Goal: Obtain resource: Download file/media

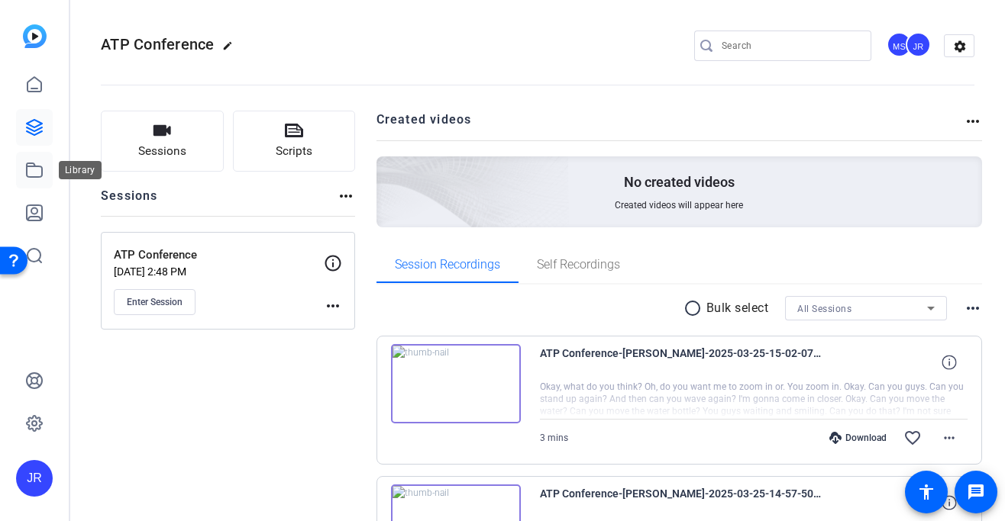
click at [36, 169] on icon at bounding box center [34, 170] width 18 height 18
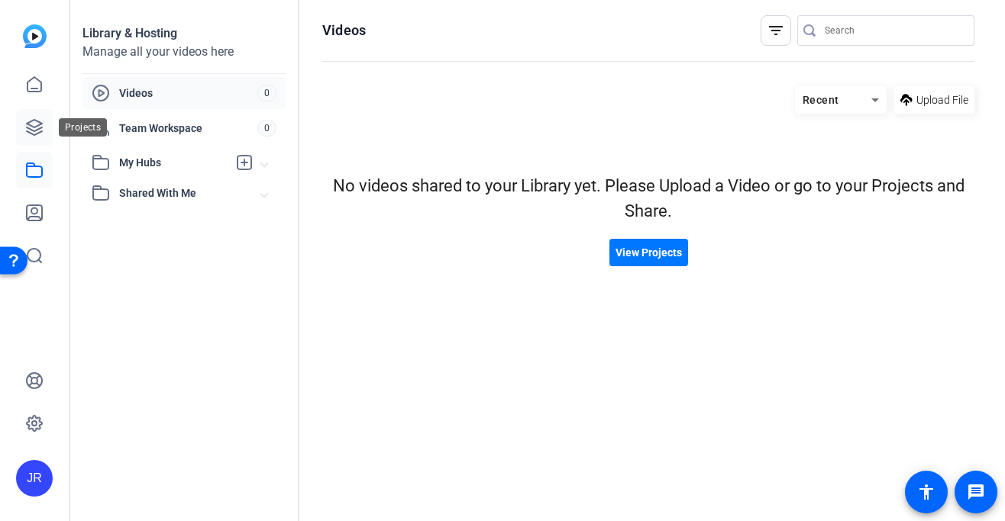
click at [42, 126] on icon at bounding box center [34, 127] width 18 height 18
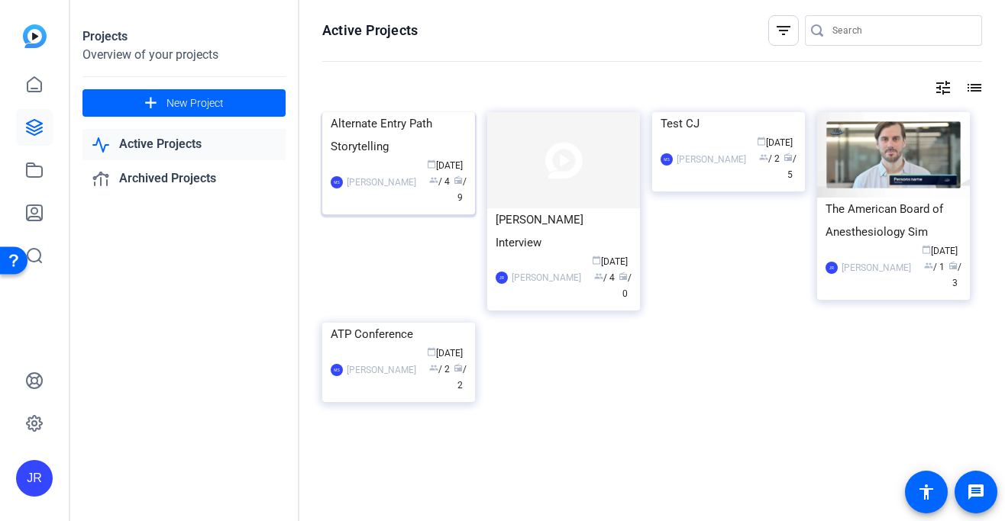
click at [380, 158] on div "Alternate Entry Path Storytelling" at bounding box center [399, 135] width 136 height 46
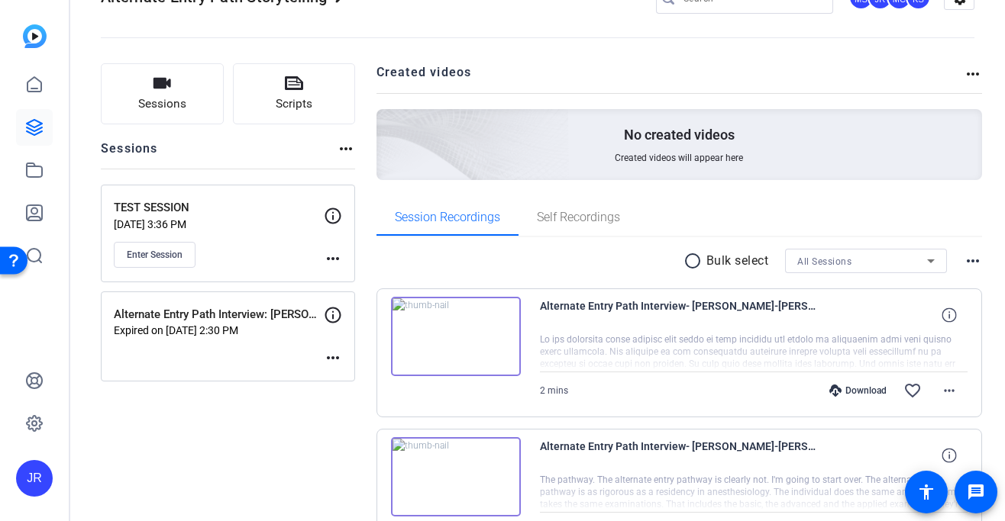
scroll to position [31, 0]
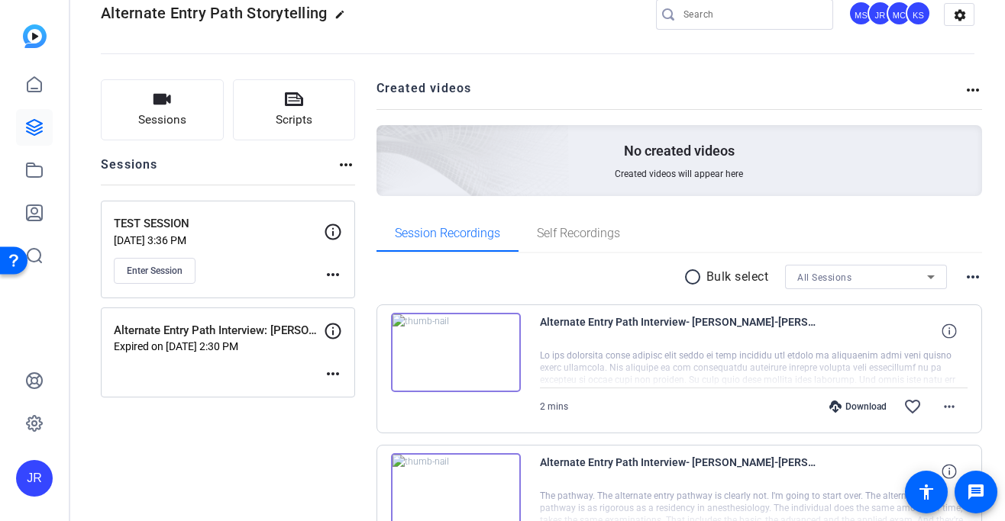
click at [456, 335] on img at bounding box center [456, 352] width 130 height 79
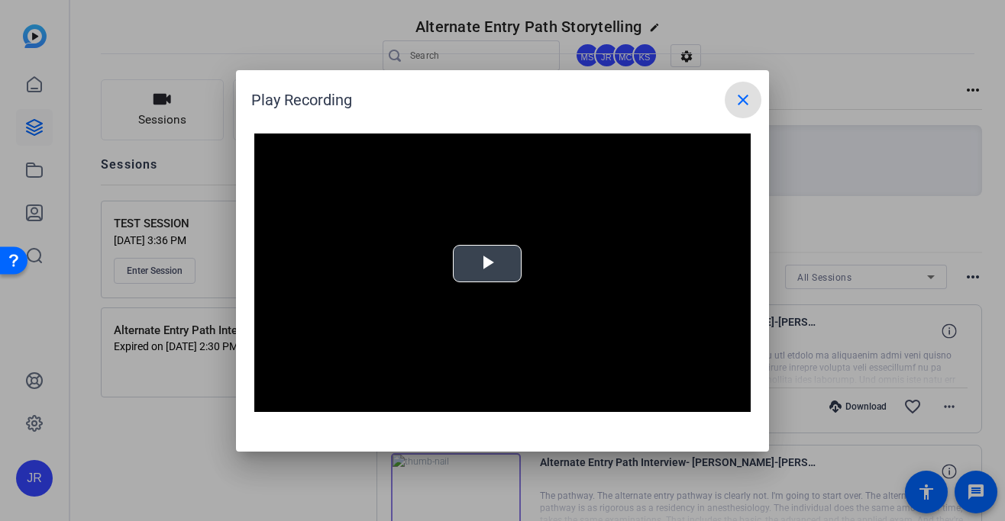
click at [487, 263] on span "Video Player" at bounding box center [487, 263] width 0 height 0
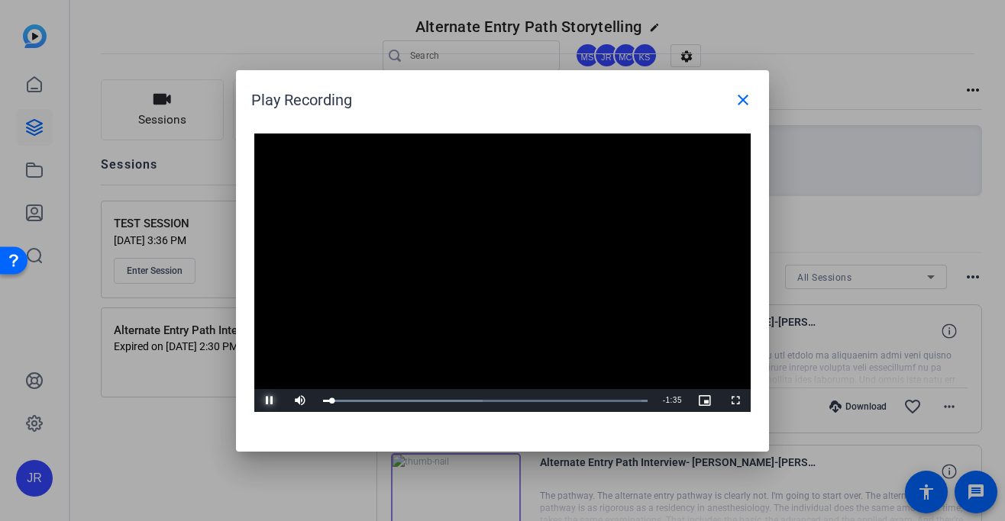
click at [275, 401] on span "Video Player" at bounding box center [269, 401] width 31 height 0
click at [743, 100] on mat-icon "close" at bounding box center [743, 100] width 18 height 18
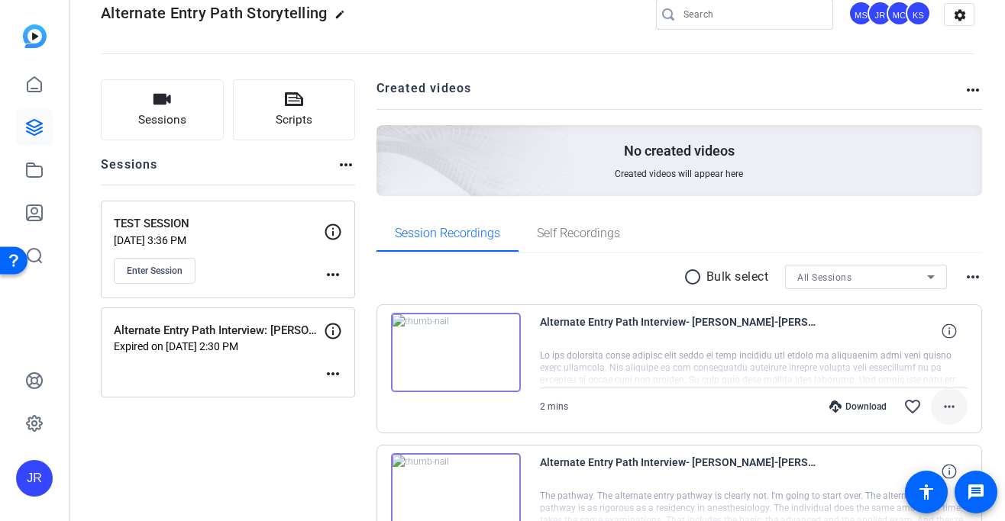
click at [940, 398] on mat-icon "more_horiz" at bounding box center [949, 407] width 18 height 18
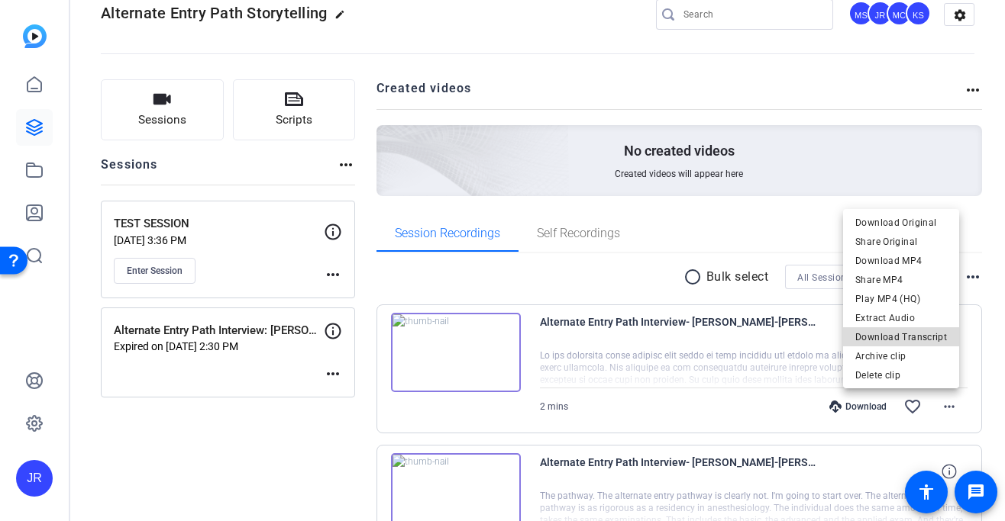
click at [930, 331] on span "Download Transcript" at bounding box center [901, 337] width 92 height 18
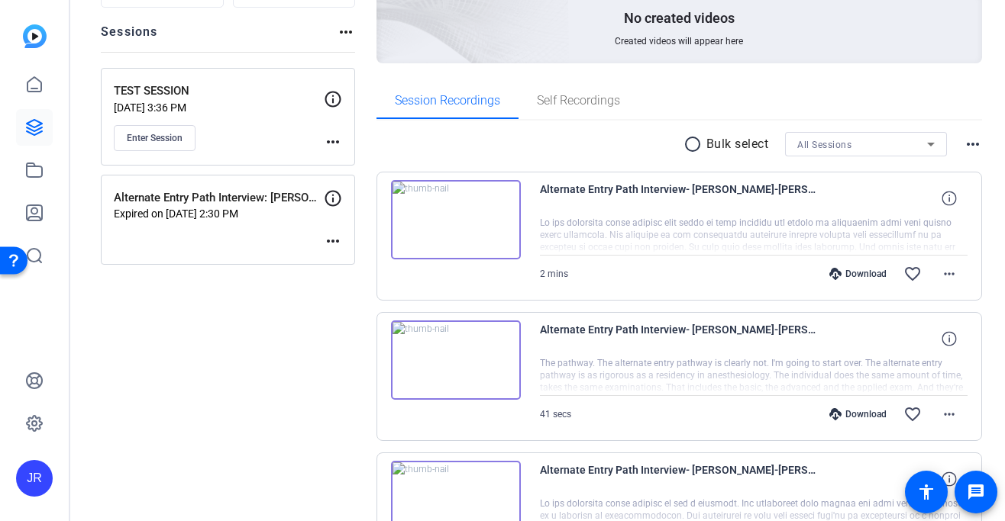
scroll to position [166, 0]
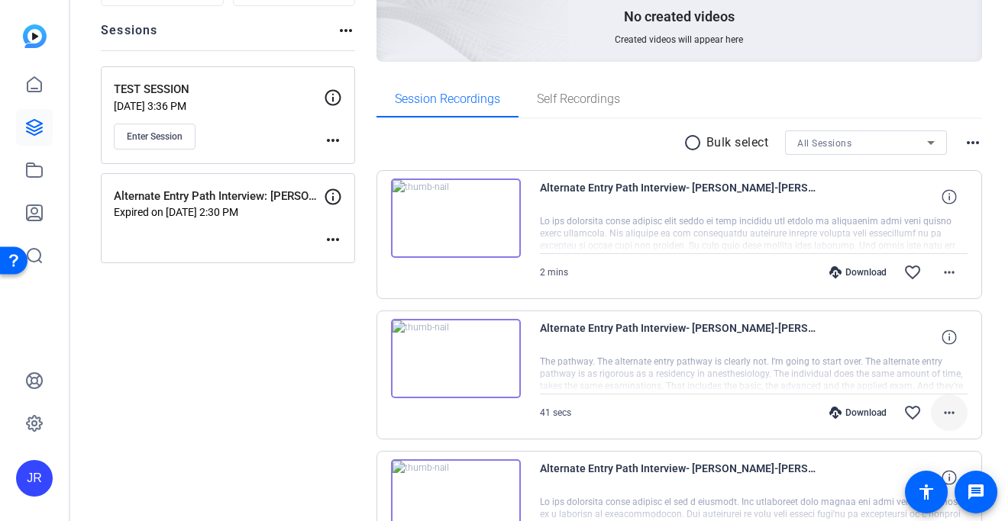
click at [938, 402] on span at bounding box center [949, 413] width 37 height 37
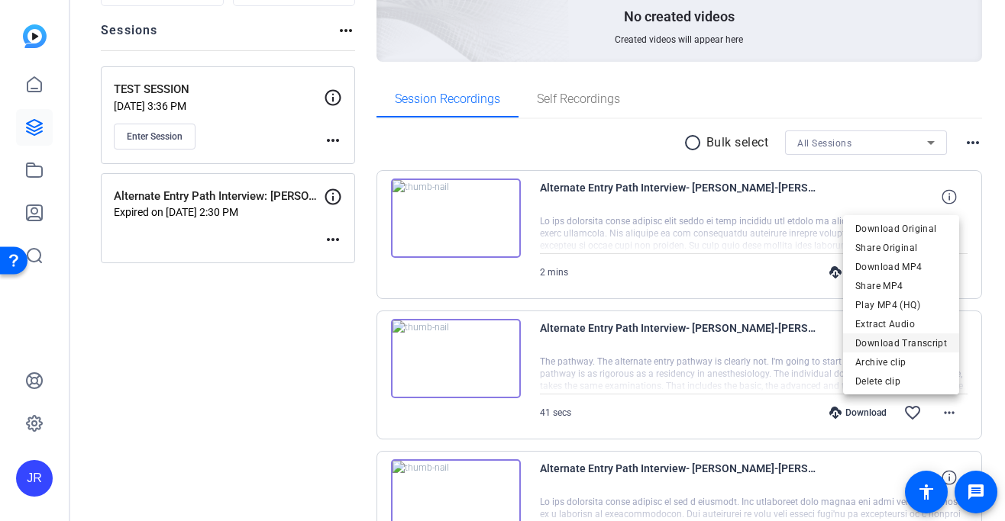
click at [917, 339] on span "Download Transcript" at bounding box center [901, 343] width 92 height 18
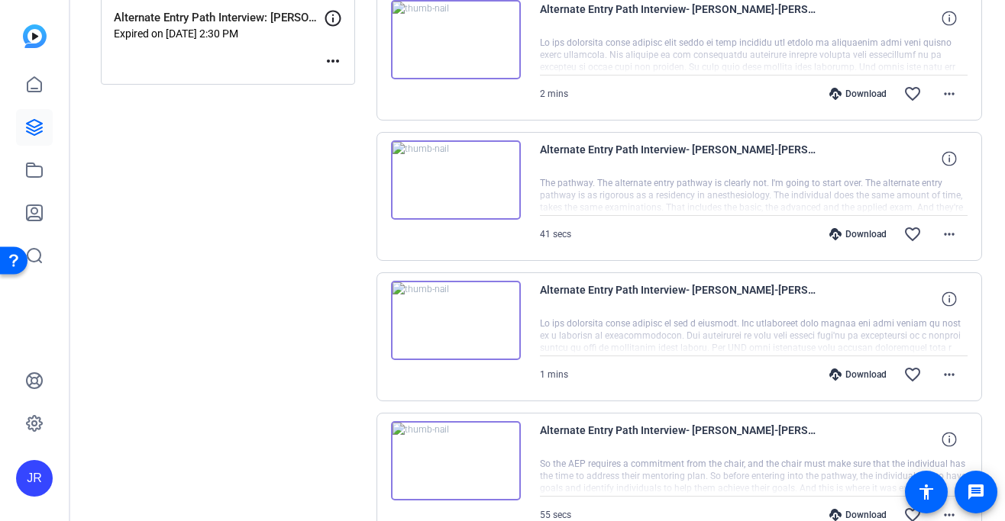
scroll to position [345, 0]
click at [937, 361] on span at bounding box center [949, 374] width 37 height 37
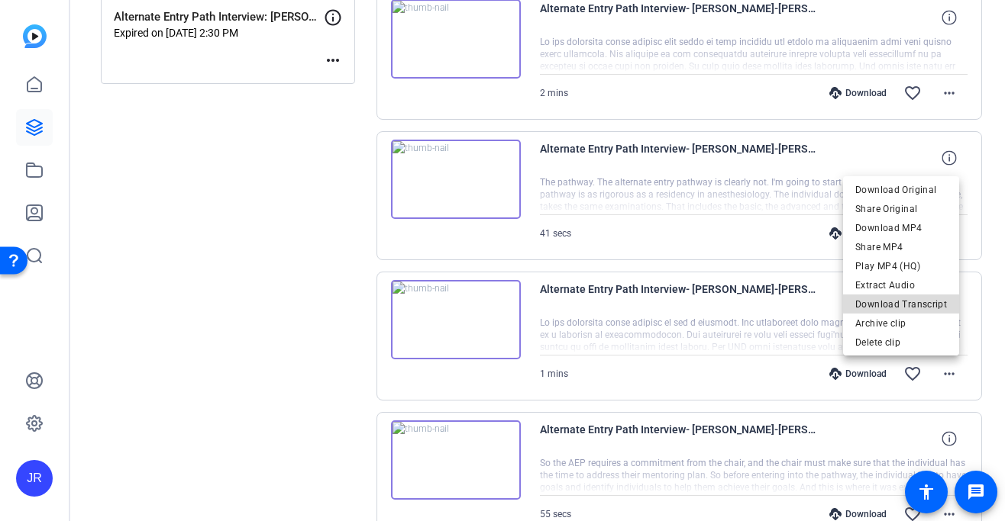
click at [937, 302] on span "Download Transcript" at bounding box center [901, 304] width 92 height 18
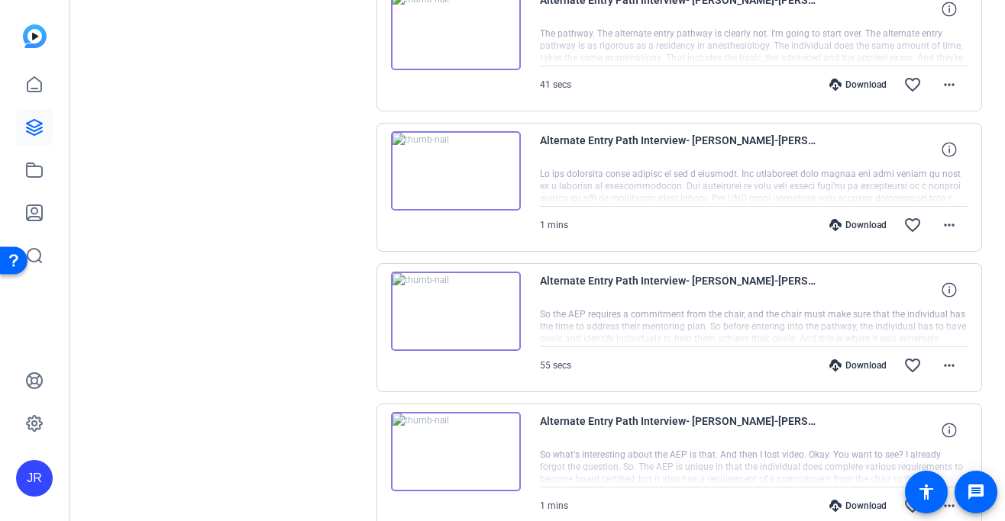
scroll to position [526, 0]
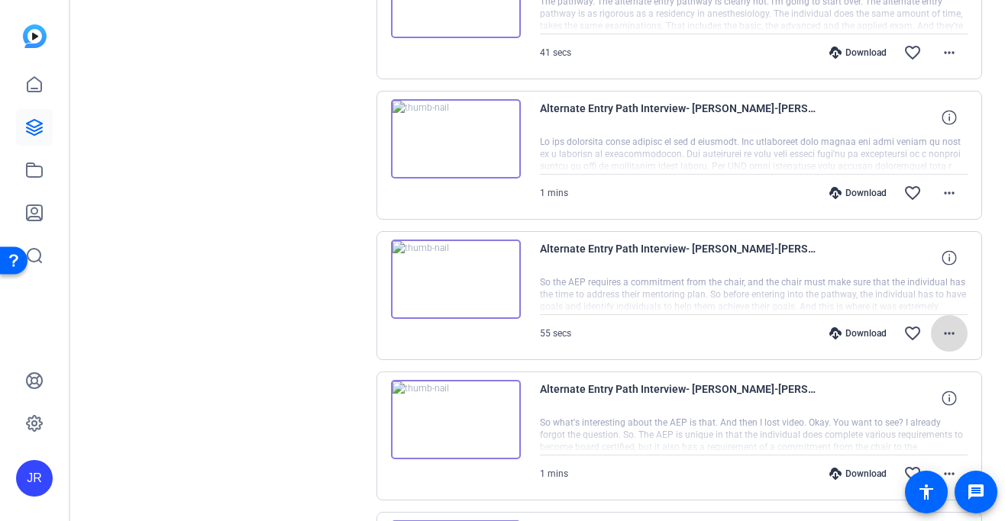
click at [940, 325] on mat-icon "more_horiz" at bounding box center [949, 333] width 18 height 18
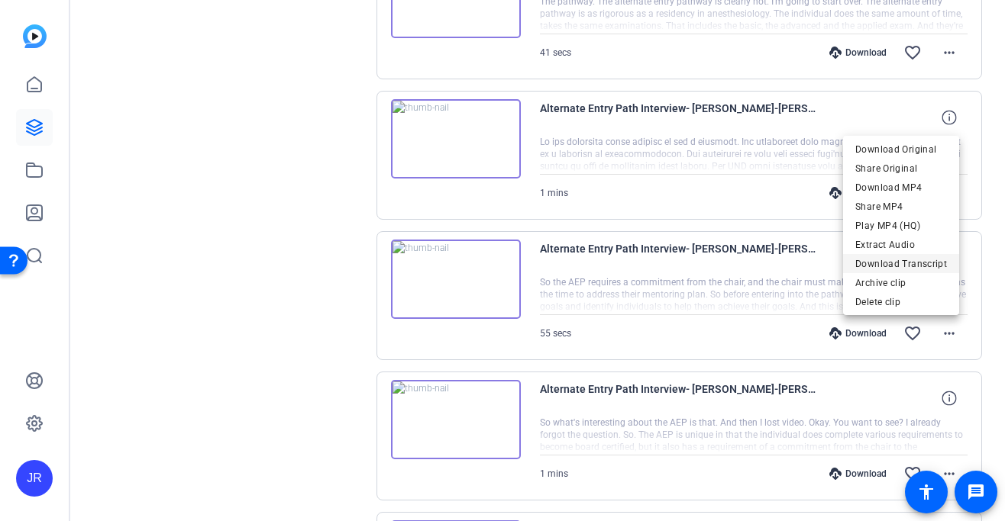
click at [942, 261] on span "Download Transcript" at bounding box center [901, 264] width 92 height 18
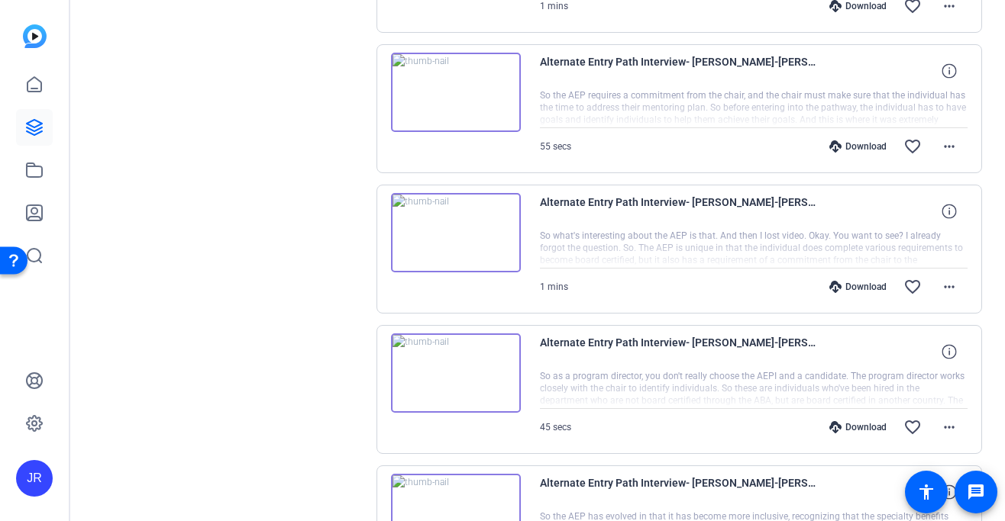
scroll to position [714, 0]
click at [940, 279] on mat-icon "more_horiz" at bounding box center [949, 286] width 18 height 18
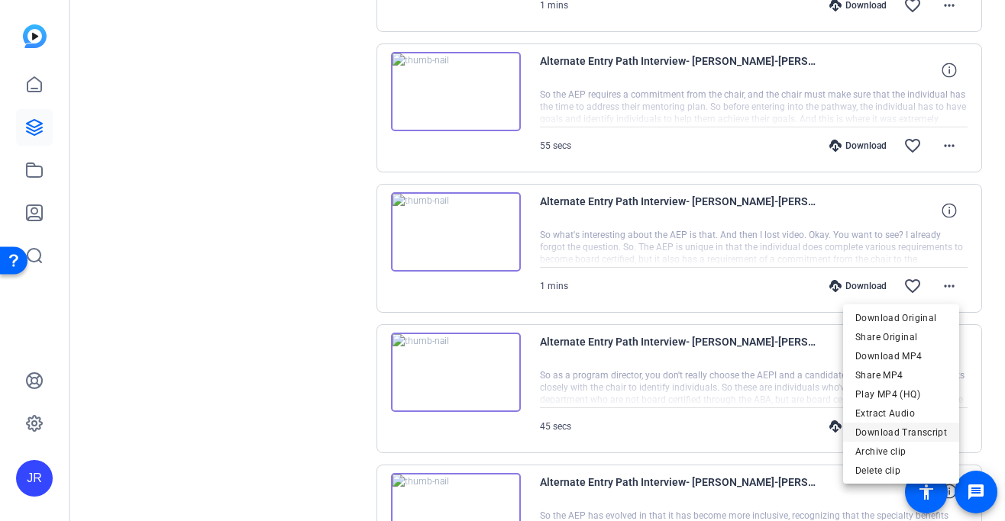
click at [900, 431] on span "Download Transcript" at bounding box center [901, 433] width 92 height 18
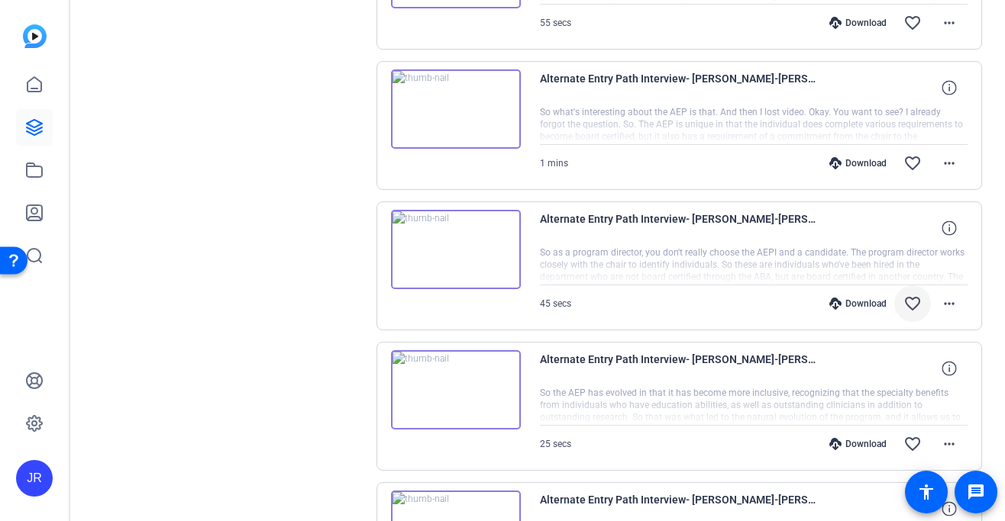
scroll to position [841, 0]
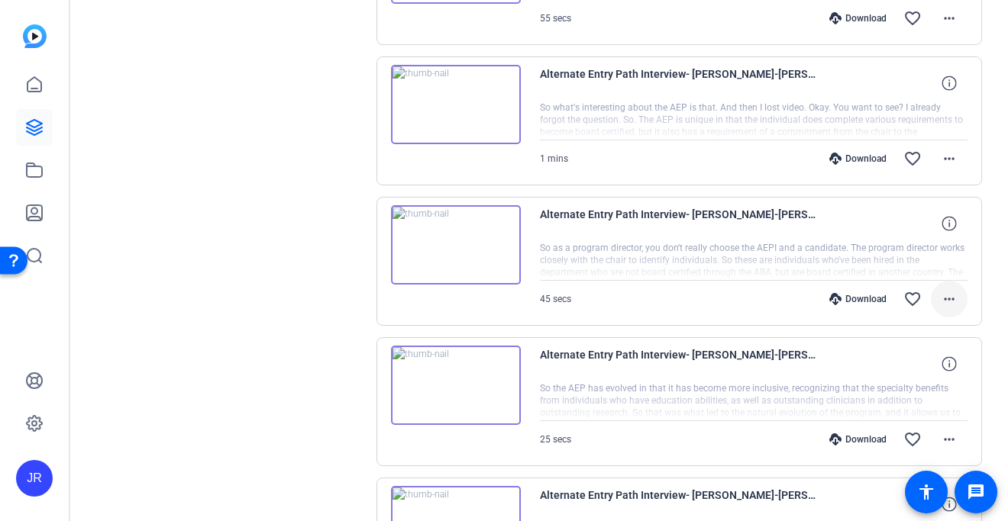
click at [947, 308] on mat-icon "more_horiz" at bounding box center [949, 299] width 18 height 18
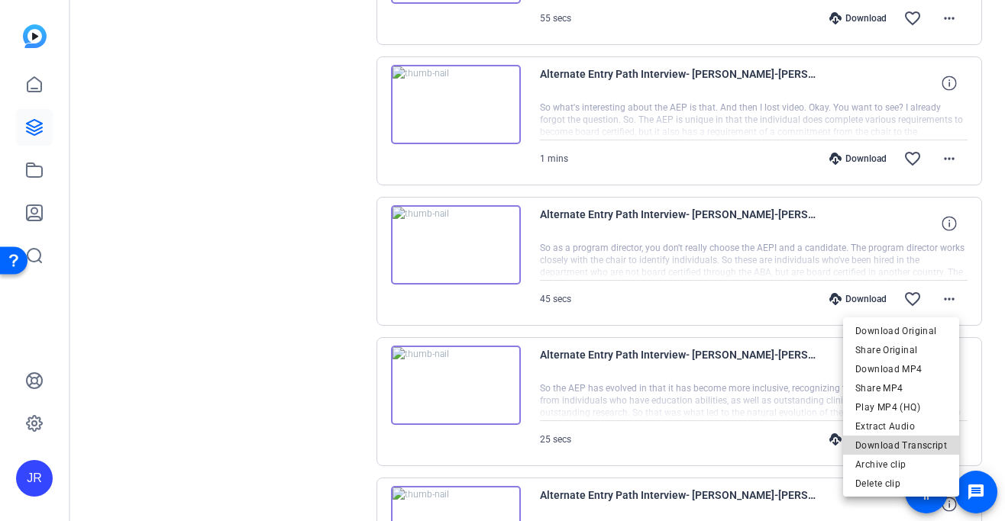
click at [907, 446] on span "Download Transcript" at bounding box center [901, 446] width 92 height 18
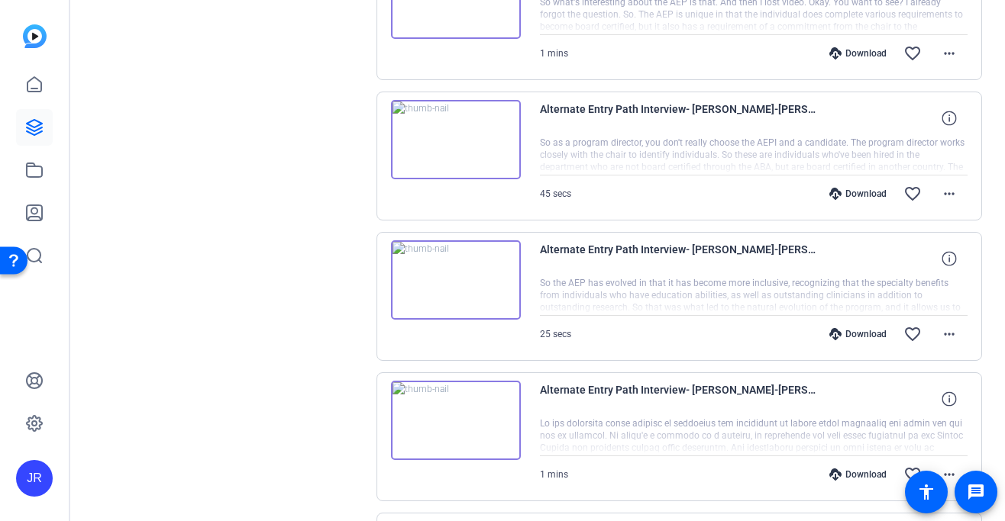
scroll to position [954, 0]
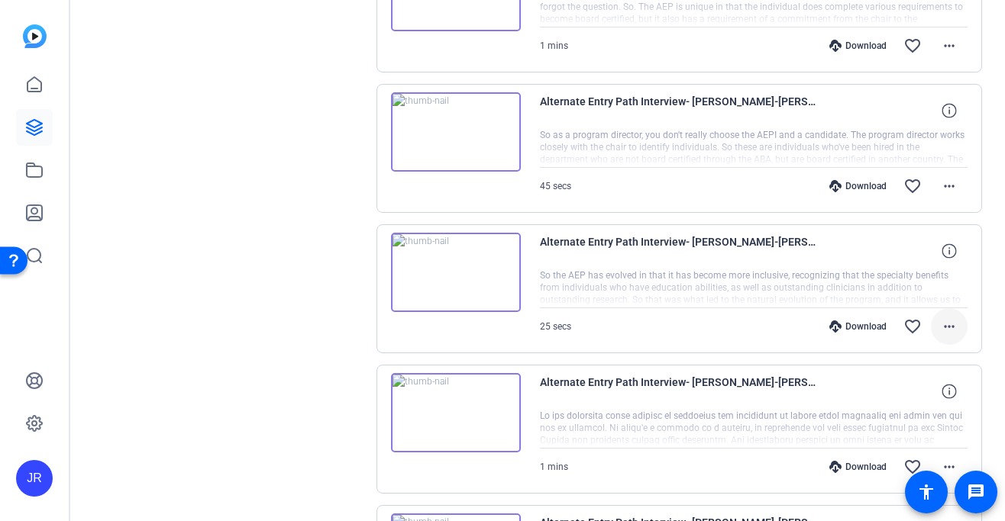
click at [942, 329] on mat-icon "more_horiz" at bounding box center [949, 327] width 18 height 18
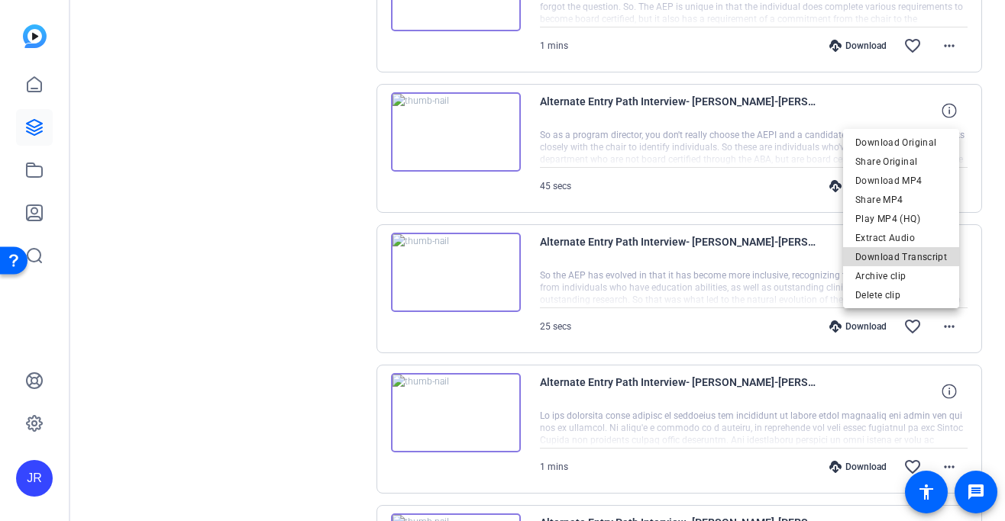
click at [936, 257] on span "Download Transcript" at bounding box center [901, 257] width 92 height 18
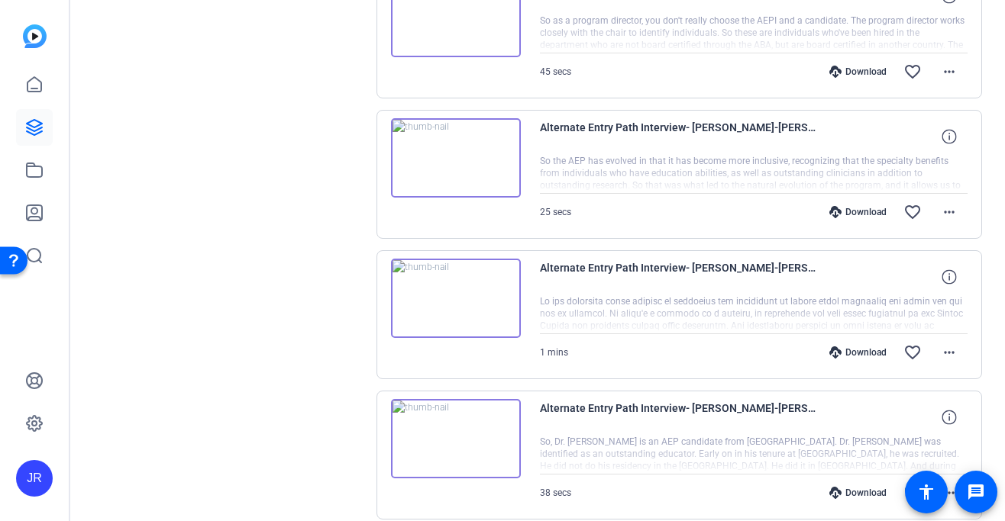
scroll to position [1080, 0]
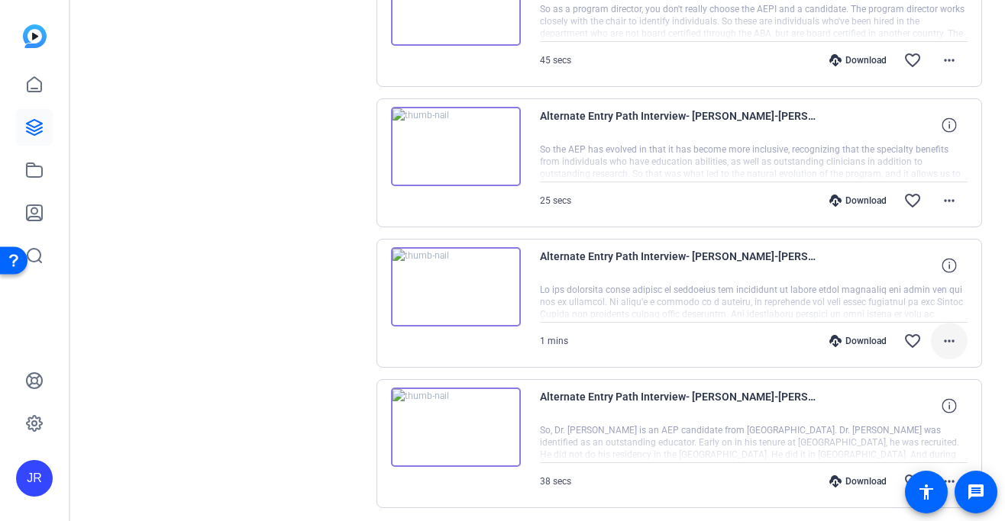
click at [940, 338] on mat-icon "more_horiz" at bounding box center [949, 341] width 18 height 18
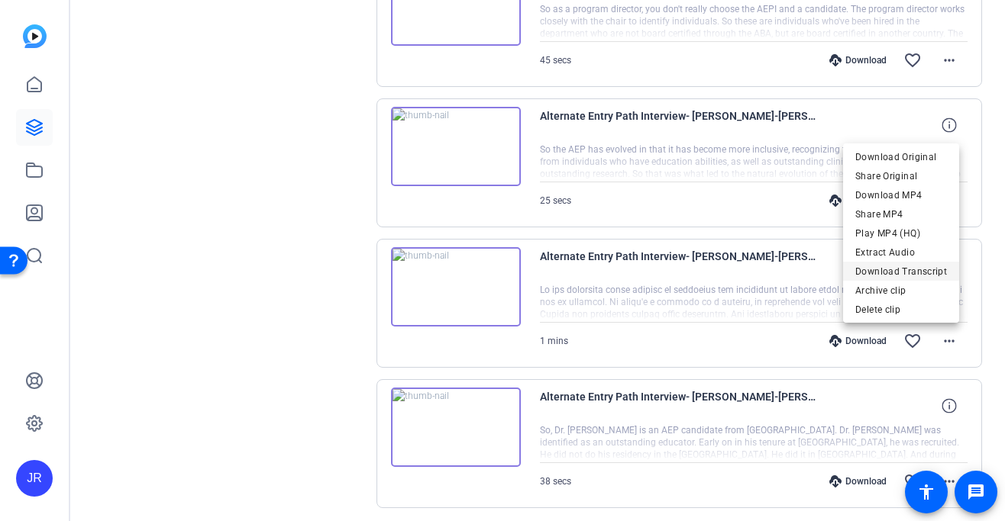
click at [905, 269] on span "Download Transcript" at bounding box center [901, 272] width 92 height 18
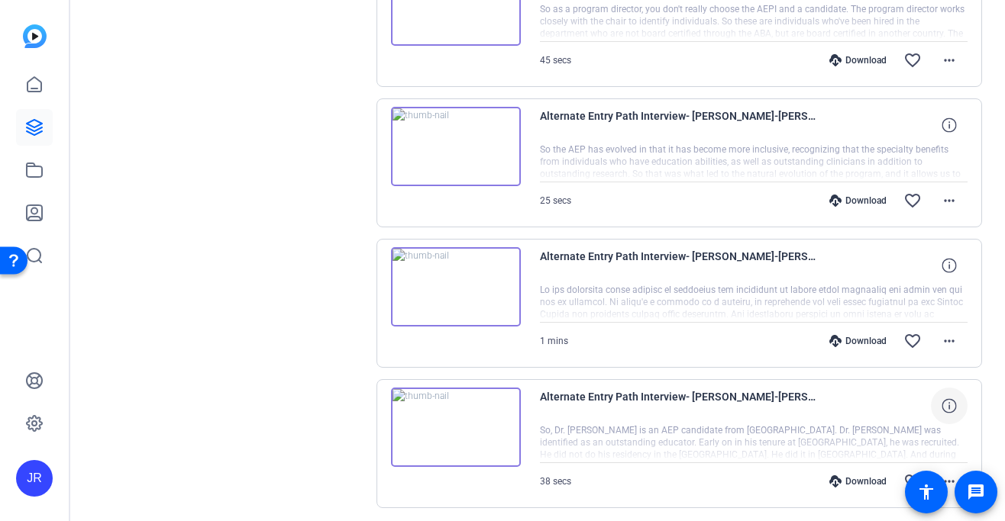
scroll to position [1135, 0]
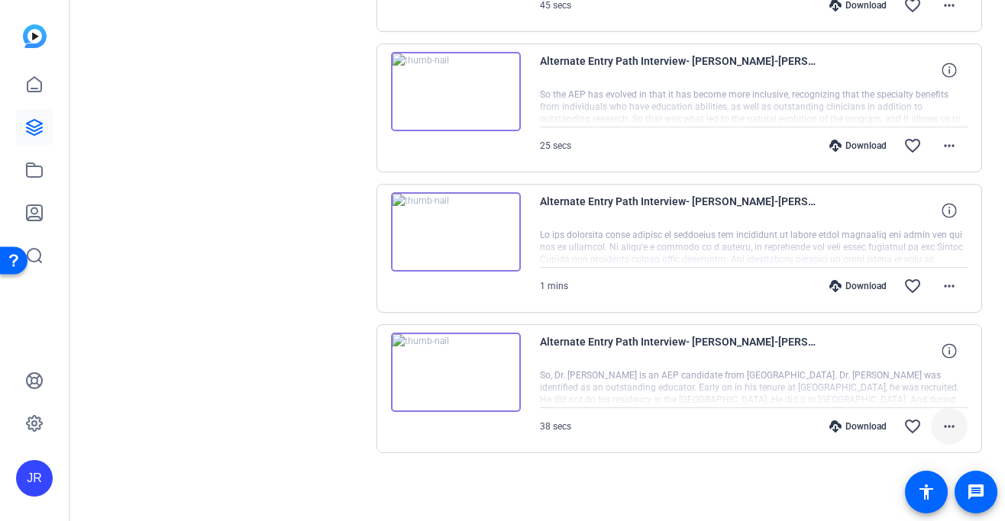
click at [931, 422] on span at bounding box center [949, 426] width 37 height 37
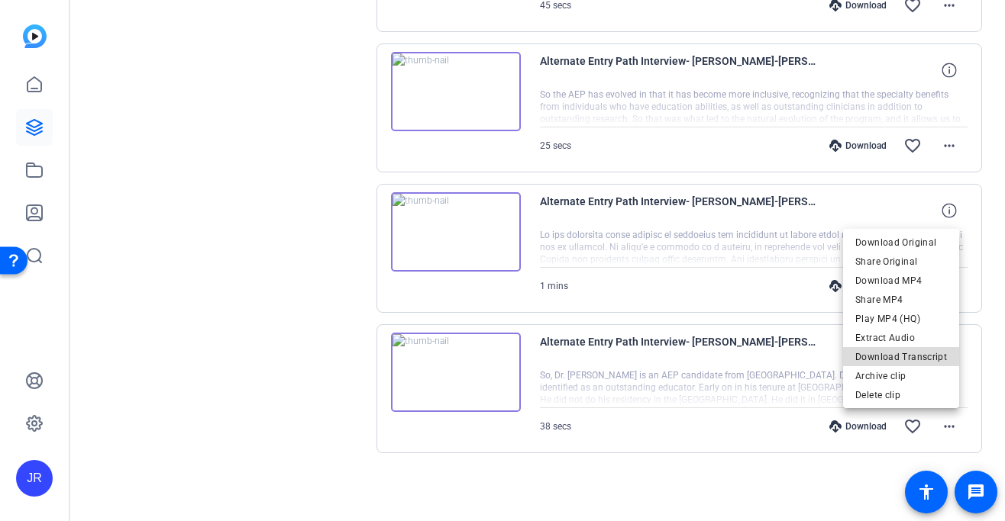
click at [907, 357] on span "Download Transcript" at bounding box center [901, 357] width 92 height 18
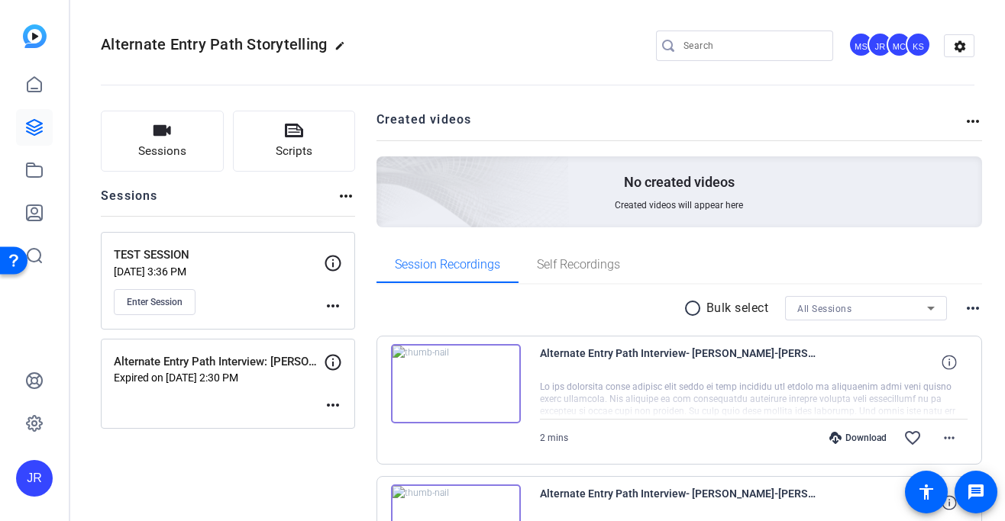
scroll to position [63, 0]
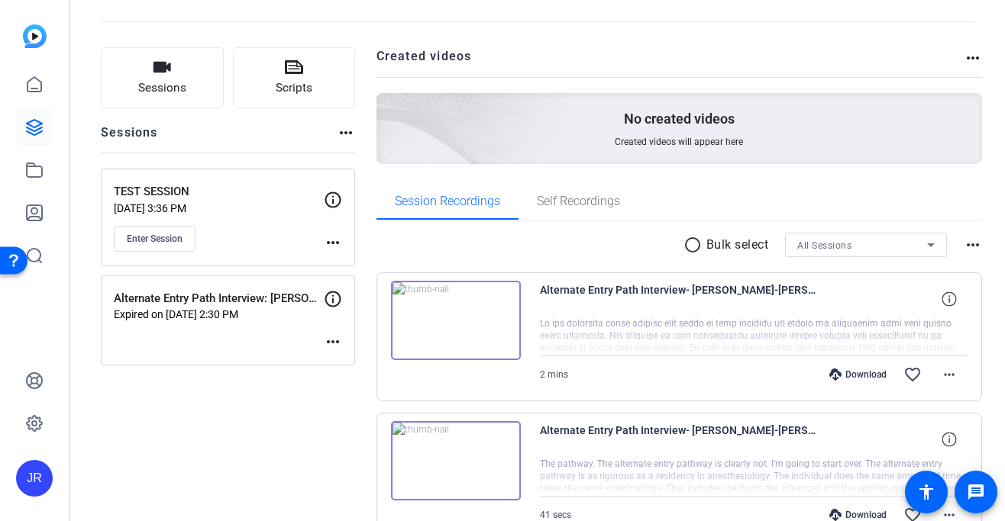
click at [456, 323] on img at bounding box center [456, 320] width 130 height 79
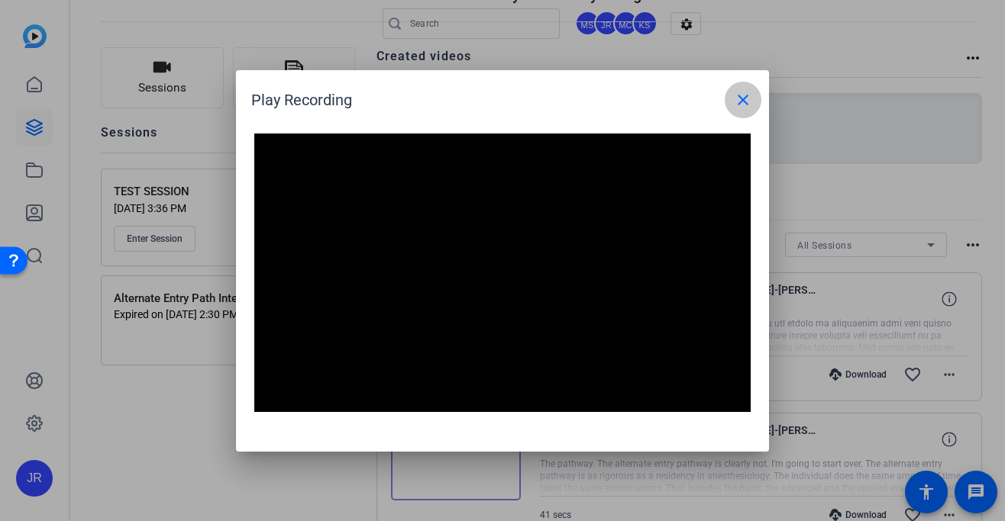
click at [741, 110] on span at bounding box center [742, 100] width 37 height 37
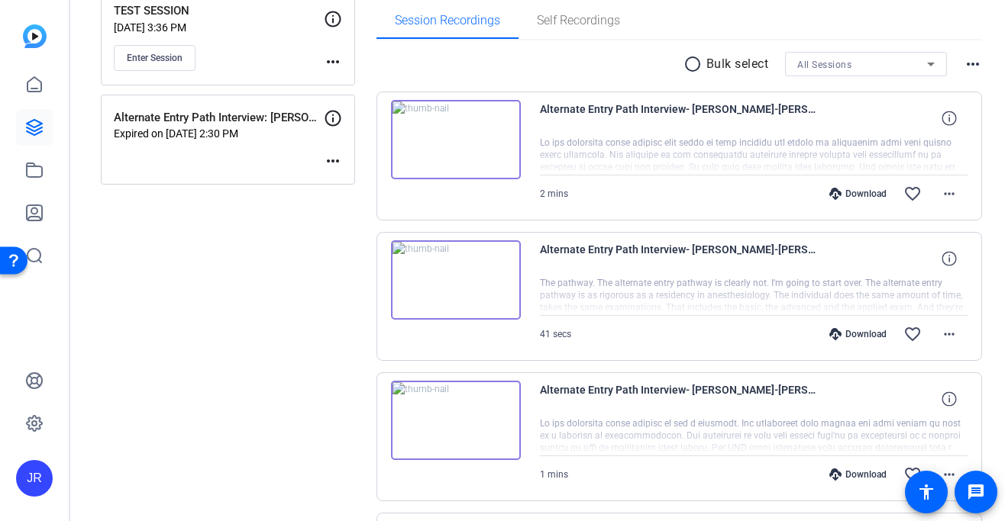
scroll to position [274, 0]
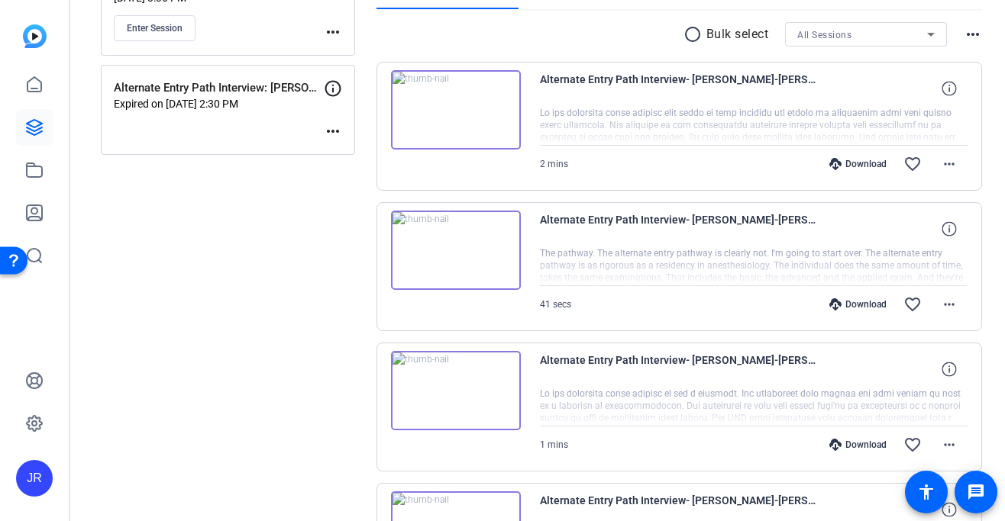
click at [469, 260] on img at bounding box center [456, 250] width 130 height 79
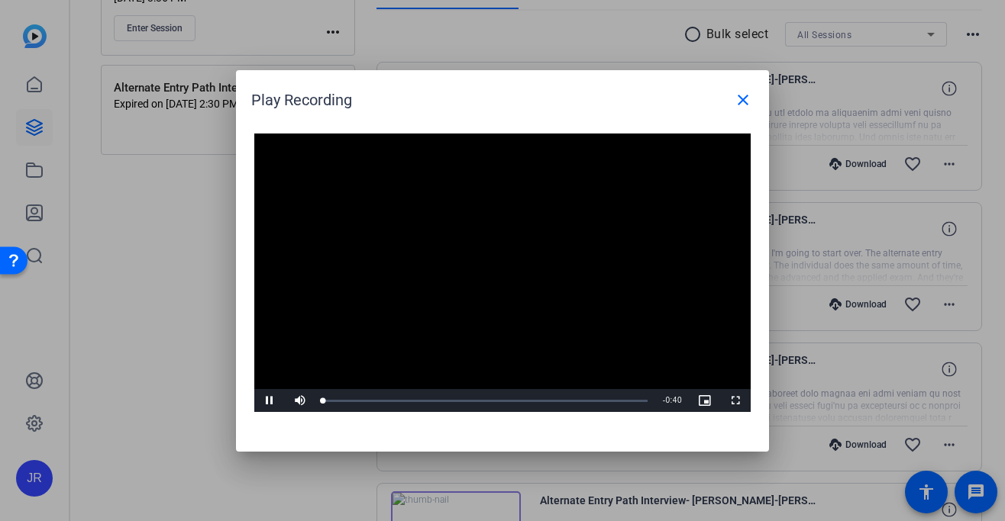
click at [477, 261] on video "Video Player" at bounding box center [502, 273] width 496 height 279
click at [265, 401] on span "Video Player" at bounding box center [269, 401] width 31 height 0
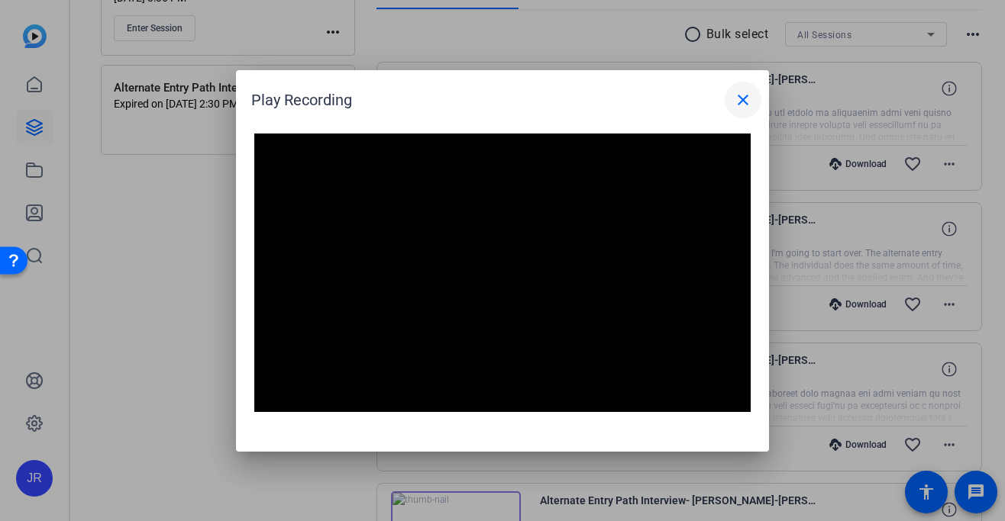
click at [748, 102] on mat-icon "close" at bounding box center [743, 100] width 18 height 18
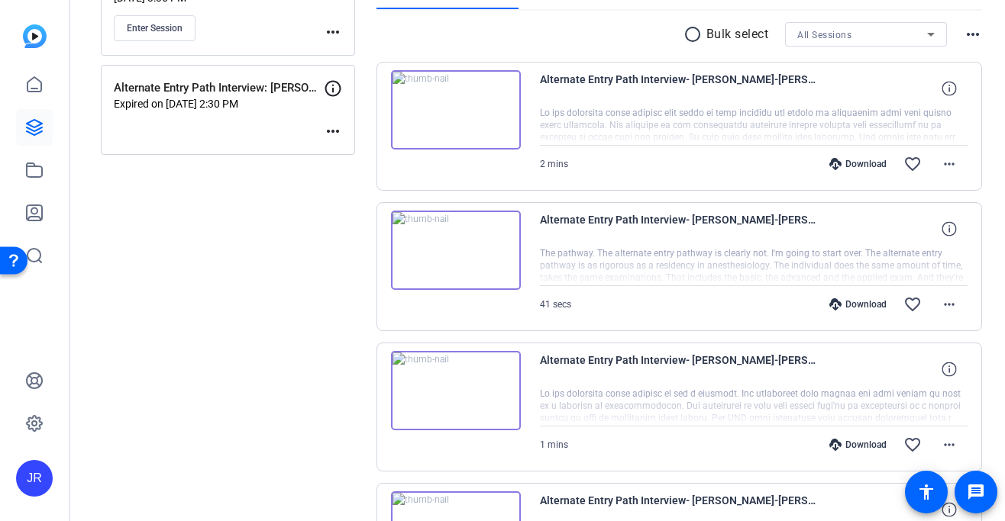
click at [829, 167] on icon at bounding box center [835, 164] width 12 height 12
click at [943, 167] on mat-icon "more_horiz" at bounding box center [949, 164] width 18 height 18
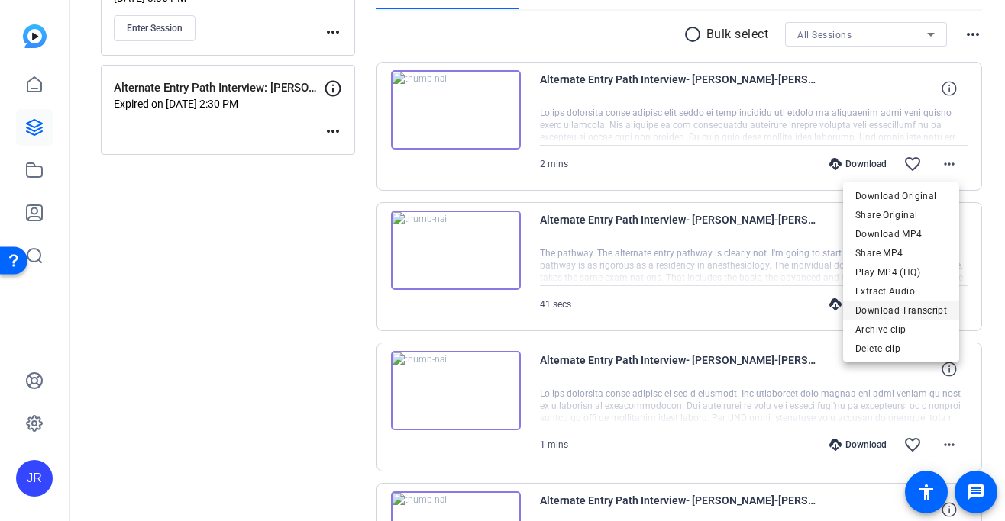
click at [888, 313] on span "Download Transcript" at bounding box center [901, 311] width 92 height 18
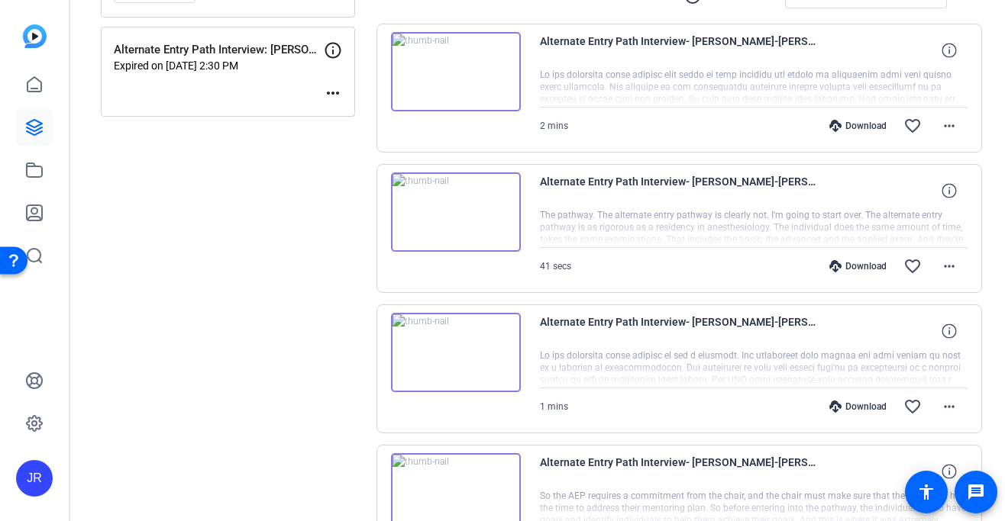
scroll to position [321, 0]
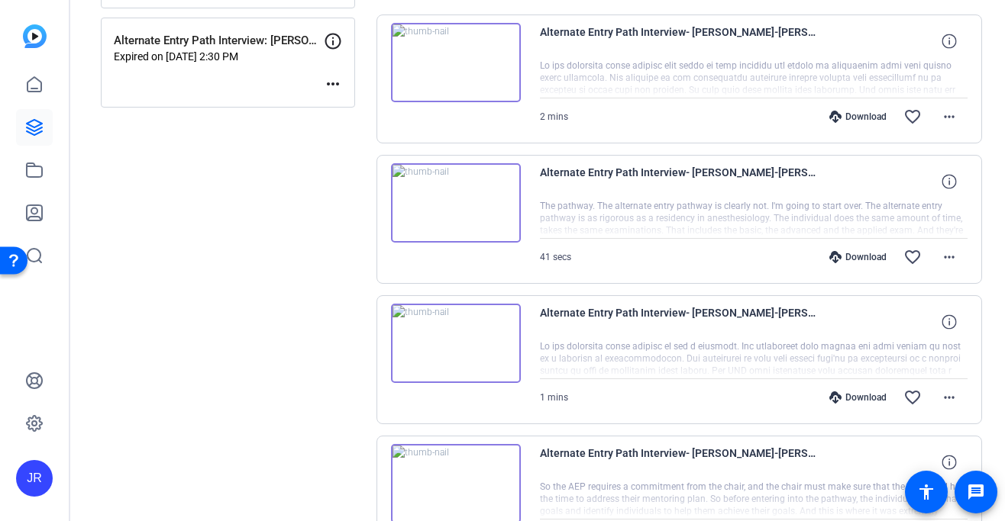
click at [841, 395] on div "Download" at bounding box center [857, 398] width 73 height 12
click at [949, 402] on mat-icon "more_horiz" at bounding box center [949, 398] width 18 height 18
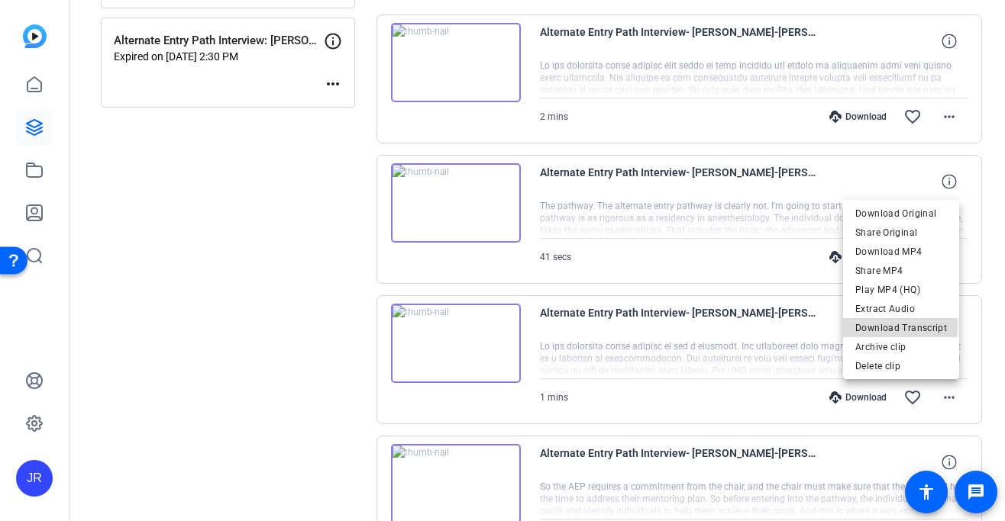
click at [876, 324] on span "Download Transcript" at bounding box center [901, 328] width 92 height 18
